Goal: Find specific page/section: Find specific page/section

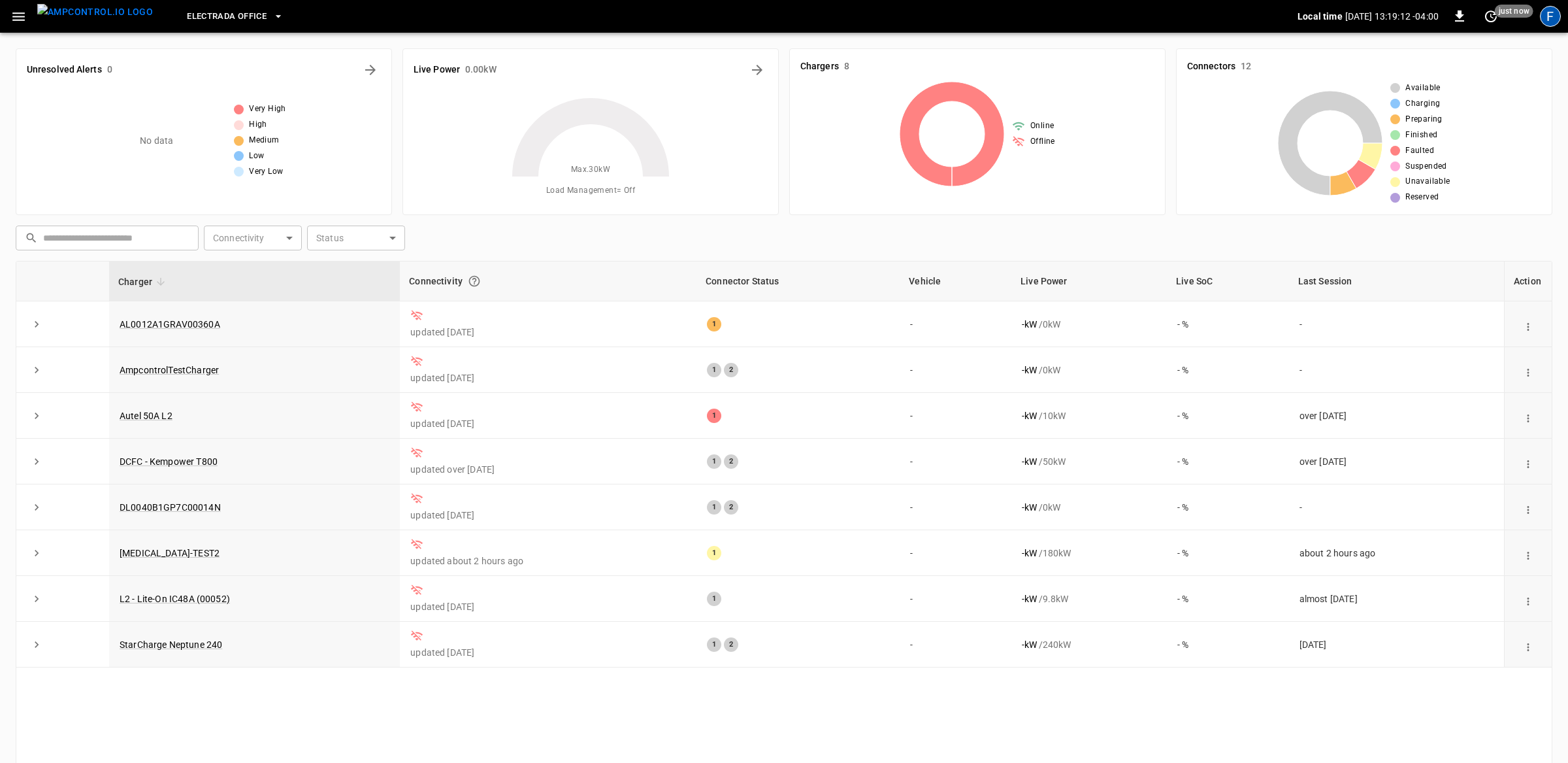
click at [1550, 14] on div "F" at bounding box center [1551, 17] width 21 height 21
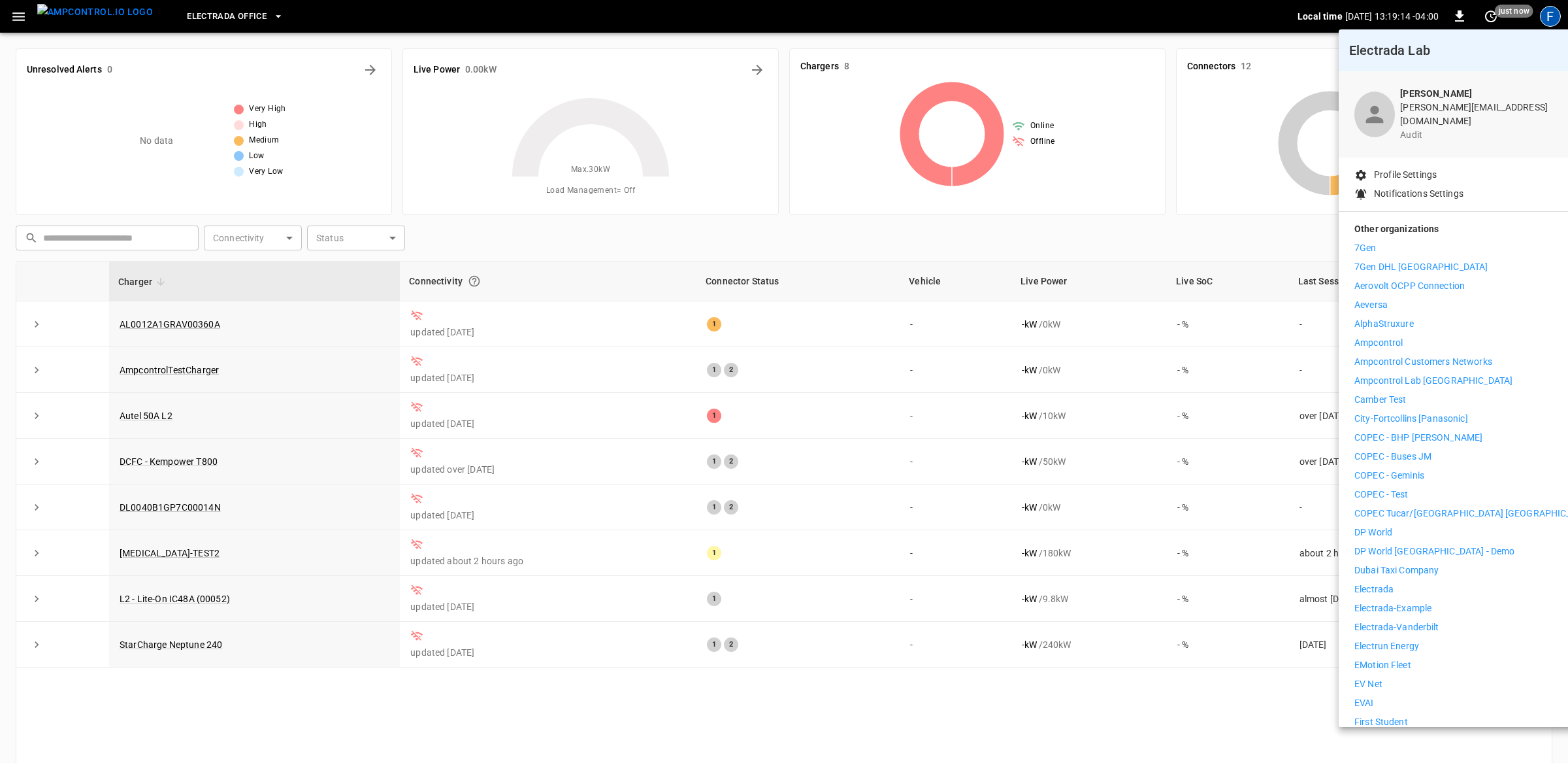
click at [1203, 185] on div at bounding box center [784, 382] width 1568 height 763
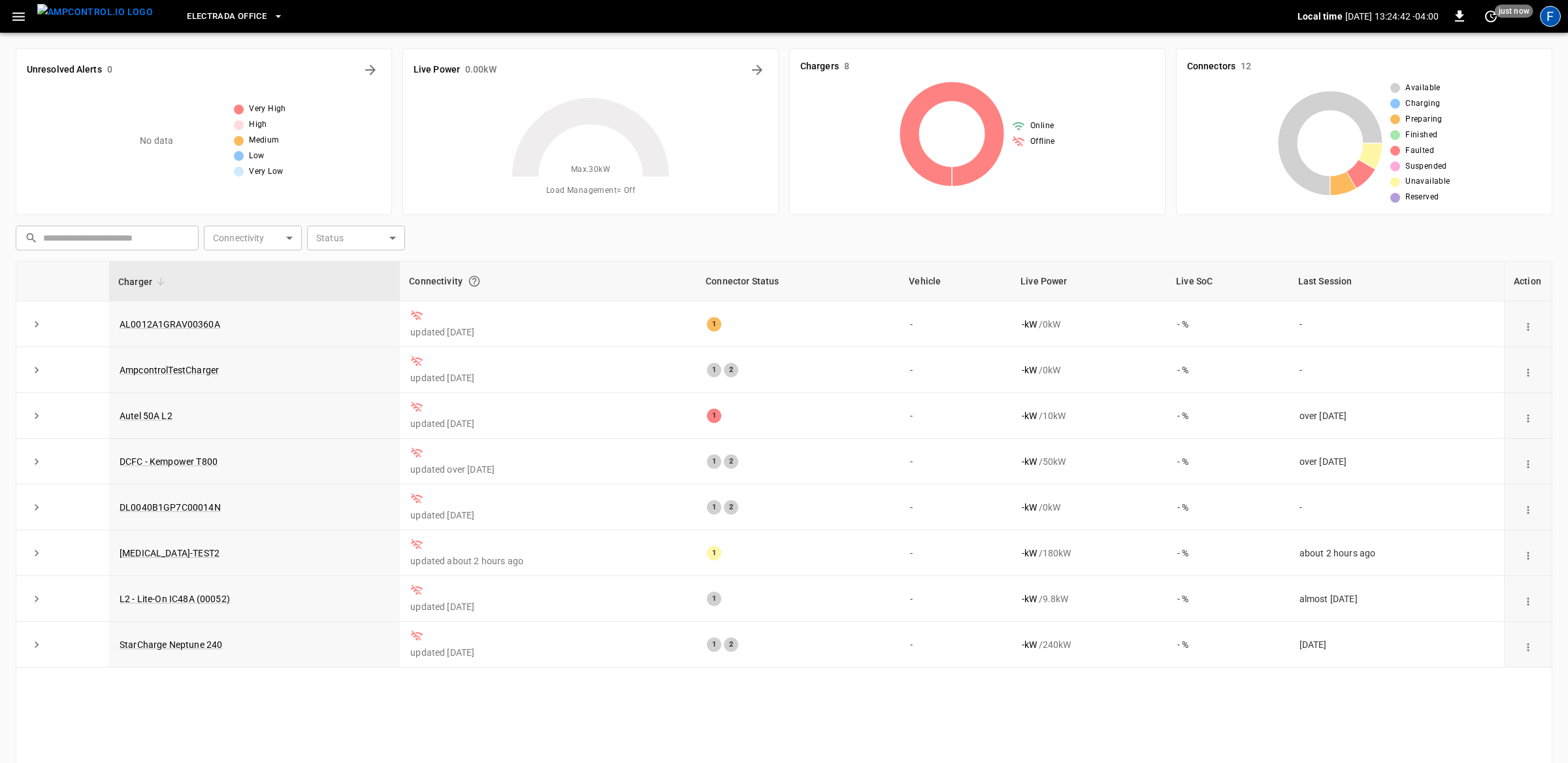
click at [1554, 17] on div "F" at bounding box center [1551, 17] width 21 height 21
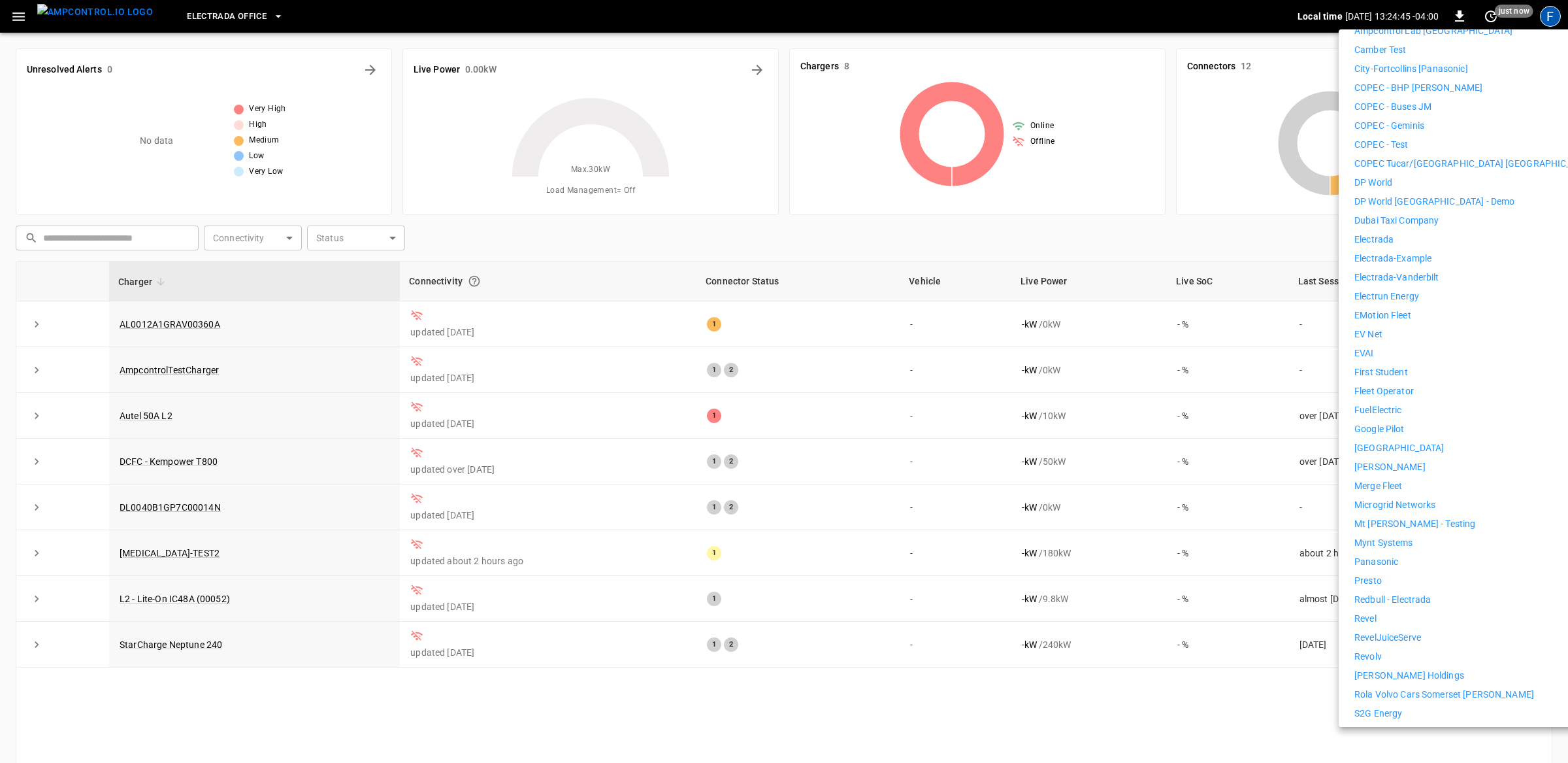
scroll to position [397, 0]
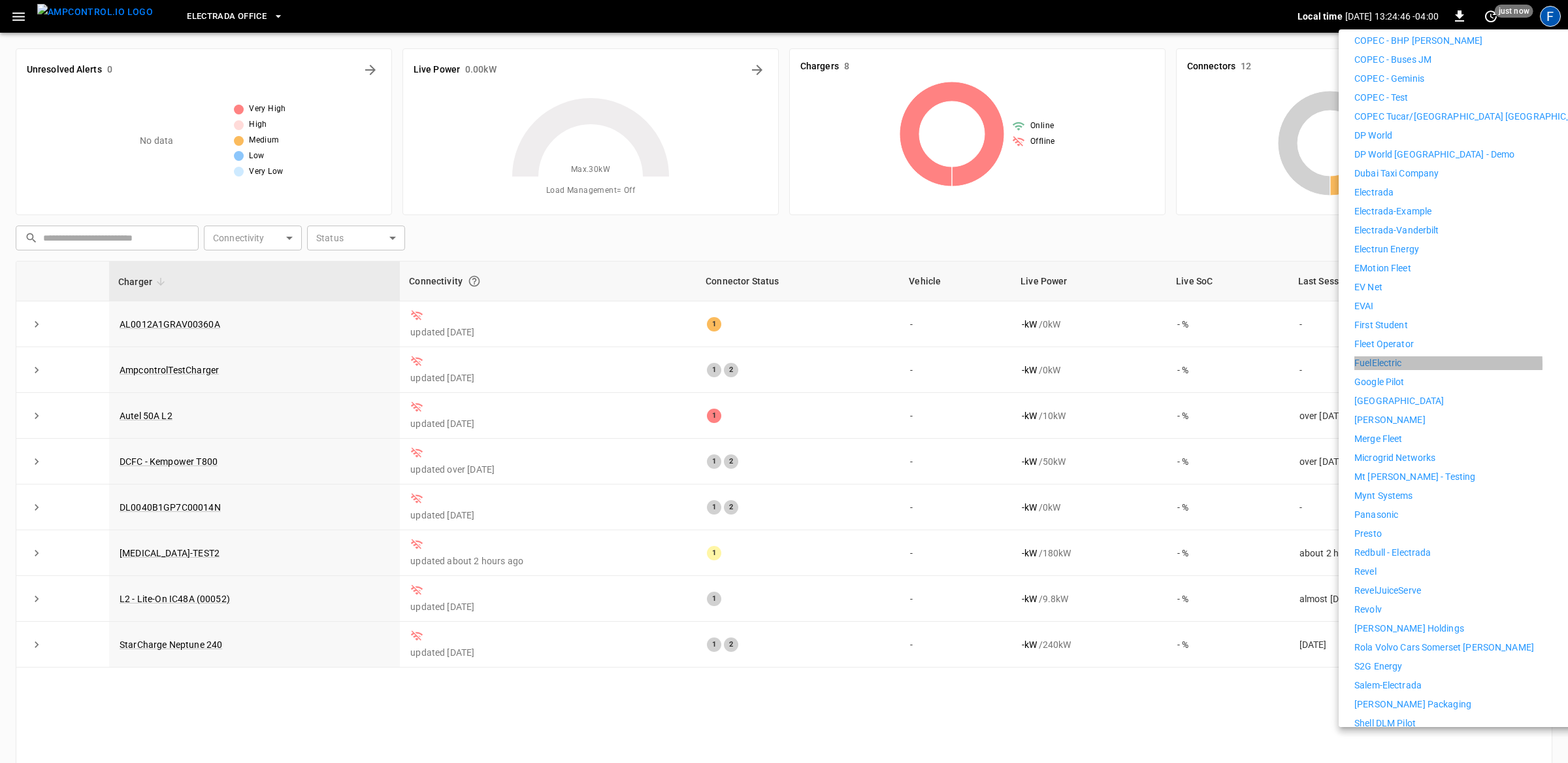
click at [1389, 357] on p "FuelElectric" at bounding box center [1377, 363] width 47 height 14
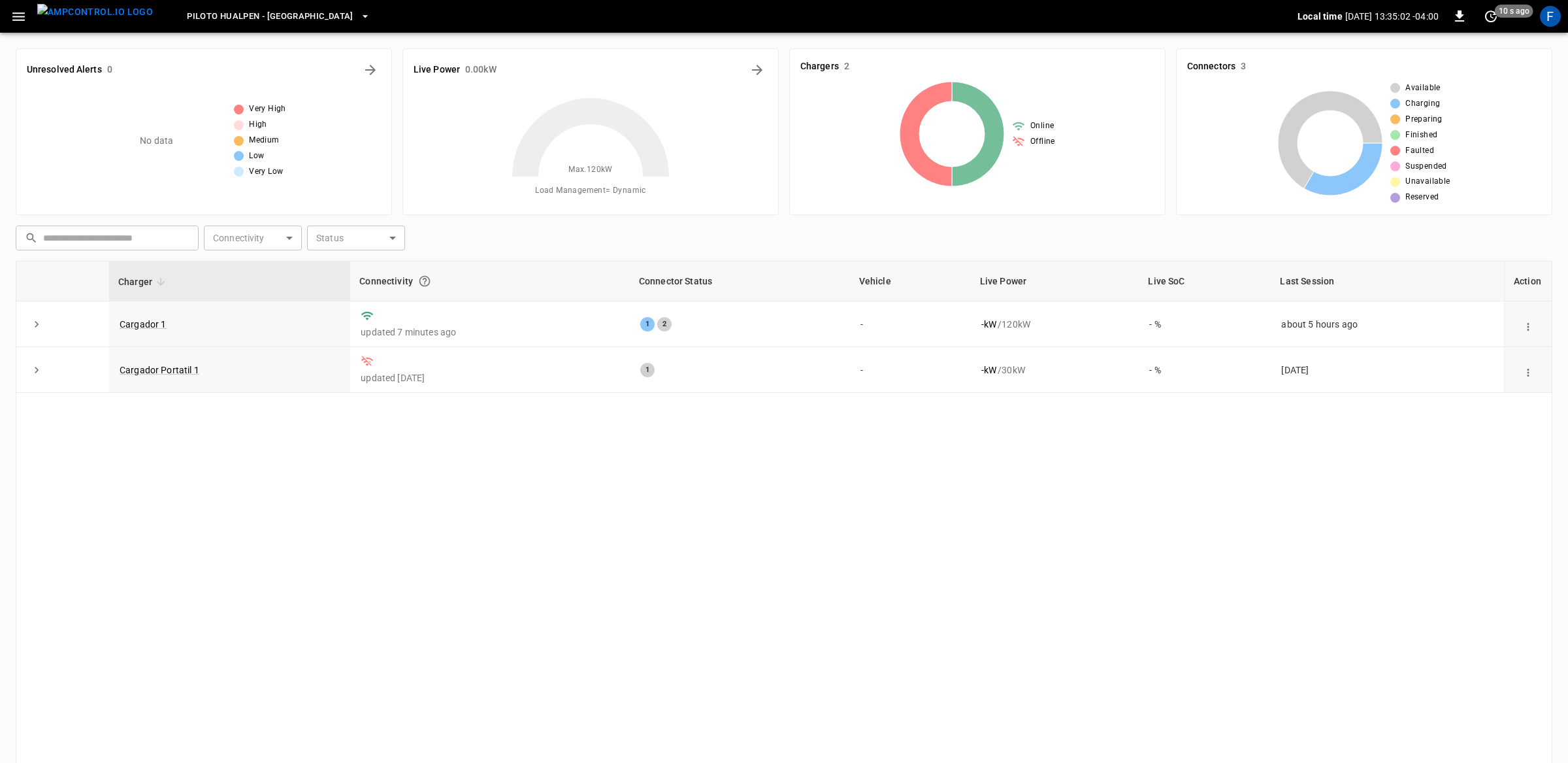
click at [821, 563] on div "Charger Connectivity Connector Status Vehicle Live Power Live SoC Last Session …" at bounding box center [784, 528] width 1536 height 534
